Goal: Find specific page/section: Find specific page/section

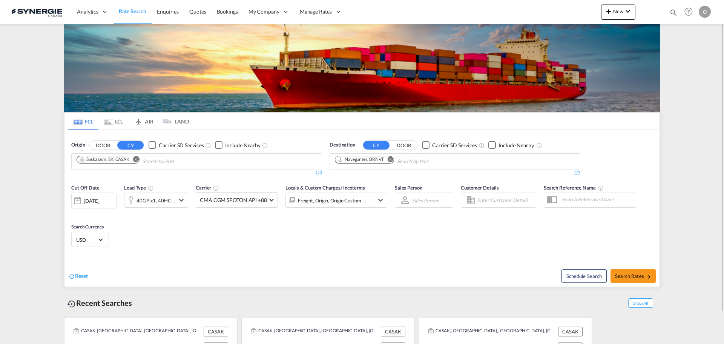
click at [672, 10] on md-icon "icon-magnify" at bounding box center [674, 12] width 8 height 8
click at [543, 8] on select "Bookings Quotes Enquiries" at bounding box center [554, 13] width 36 height 14
select select "Quotes"
click at [536, 6] on select "Bookings Quotes Enquiries" at bounding box center [554, 13] width 36 height 14
click at [606, 12] on input at bounding box center [617, 12] width 94 height 13
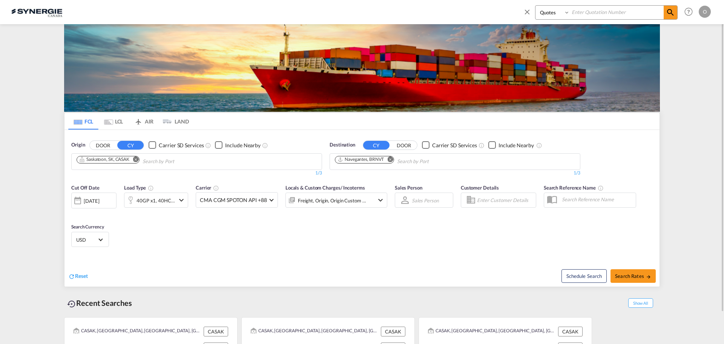
paste input "SYC000013480"
type input "SYC000013480"
click at [670, 13] on md-icon "icon-magnify" at bounding box center [670, 12] width 9 height 9
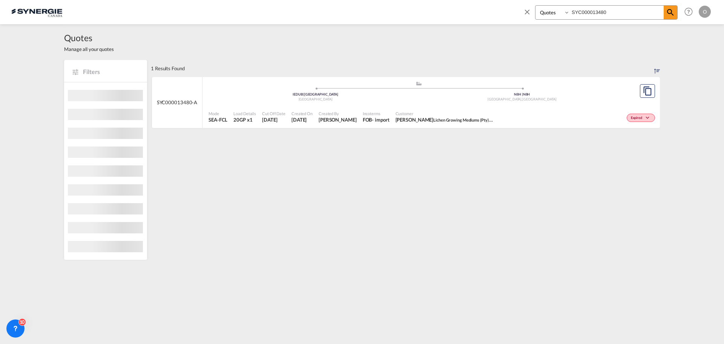
click at [608, 115] on div "Expired" at bounding box center [577, 117] width 160 height 19
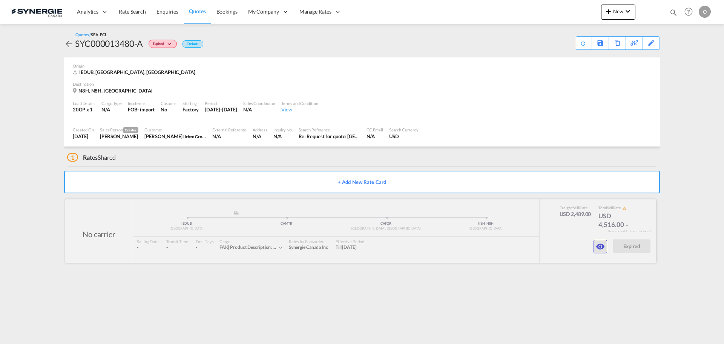
click at [598, 246] on md-icon "icon-eye" at bounding box center [600, 246] width 9 height 9
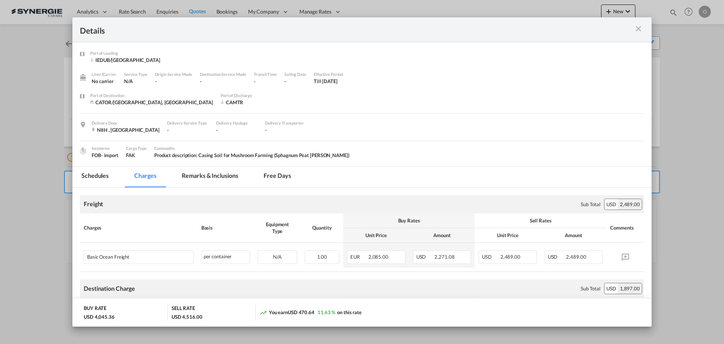
click at [229, 178] on md-tab-item "Remarks & Inclusions" at bounding box center [210, 176] width 74 height 21
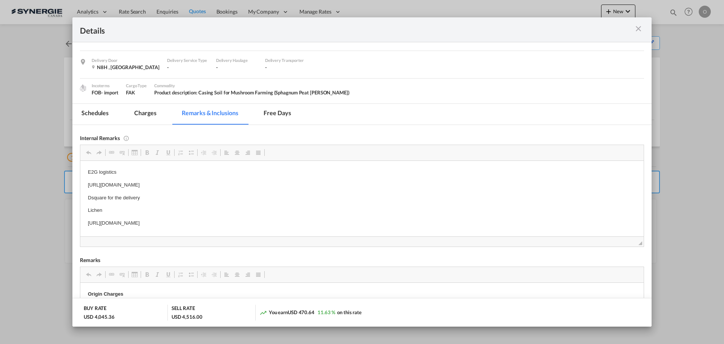
scroll to position [75, 0]
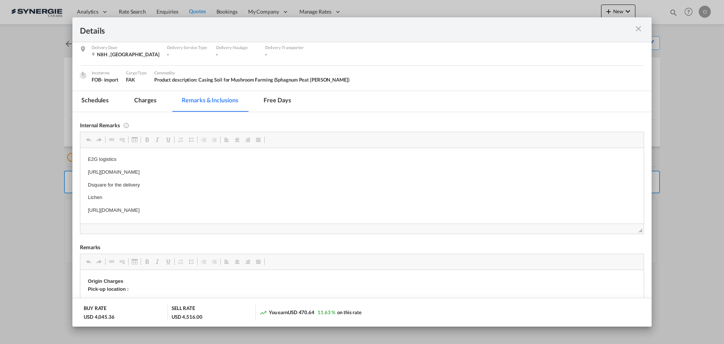
drag, startPoint x: 293, startPoint y: 172, endPoint x: 111, endPoint y: 172, distance: 182.2
drag, startPoint x: 86, startPoint y: 171, endPoint x: 287, endPoint y: 171, distance: 200.7
click at [287, 171] on html "E2G logistics https://app.frontapp.com/open/cnv_q1irpjj?key=yGqLSpmLzSxfQRFBMZE…" at bounding box center [362, 185] width 564 height 74
copy p "https://app.frontapp.com/open/cnv_q1irpjj?key=yGqLSpmLzSxfQRFBMZEoCfyOmdt-XxRP"
